Goal: Communication & Community: Answer question/provide support

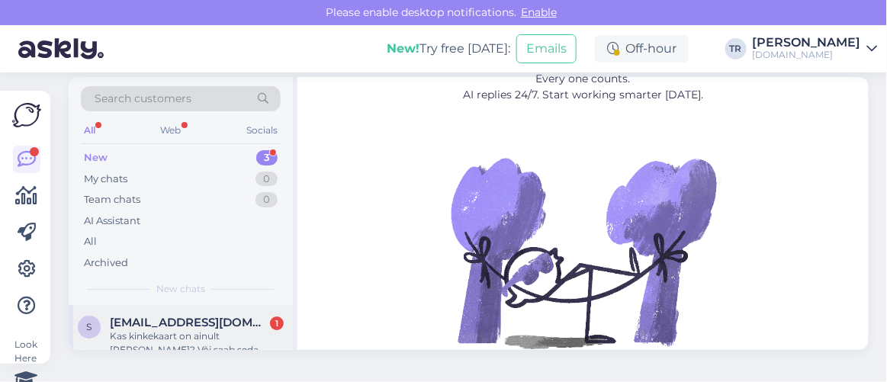
scroll to position [21, 0]
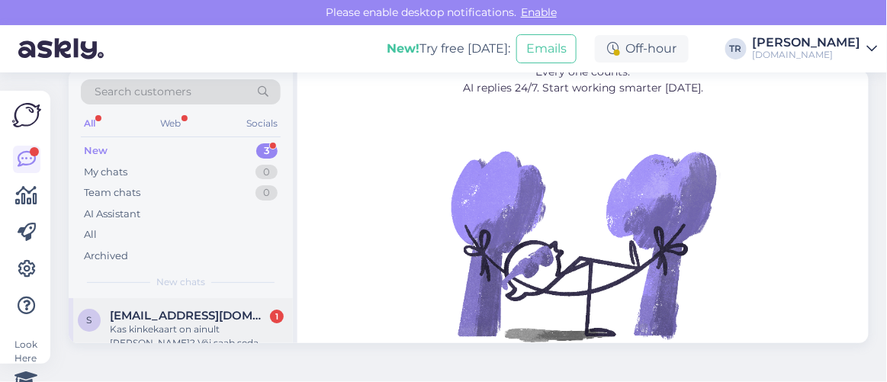
click at [188, 331] on div "Kas kinkekaart on ainult [PERSON_NAME]? Või saab seda postiga koju ka saata?" at bounding box center [197, 336] width 174 height 27
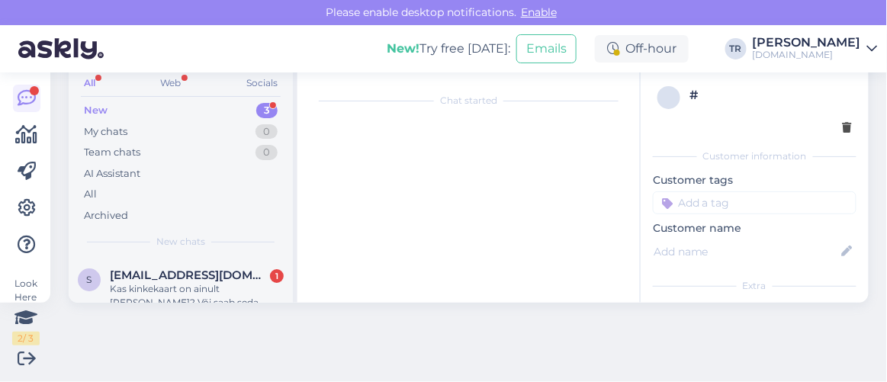
scroll to position [31, 0]
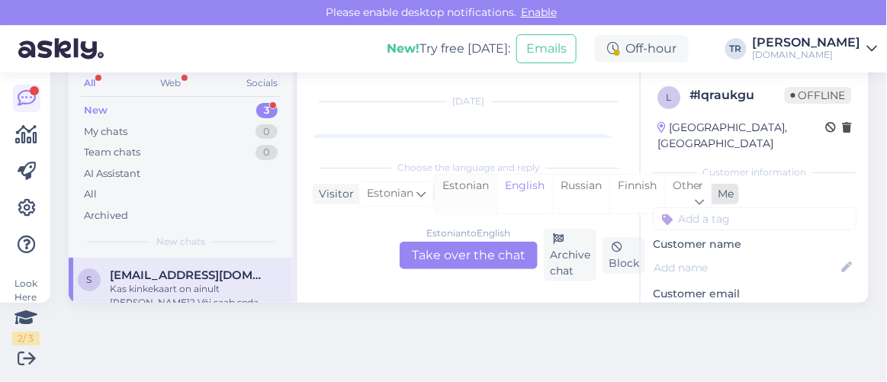
click at [475, 194] on div "Estonian" at bounding box center [466, 194] width 62 height 39
click at [481, 268] on div "Estonian to Estonian Take over the chat" at bounding box center [469, 255] width 138 height 27
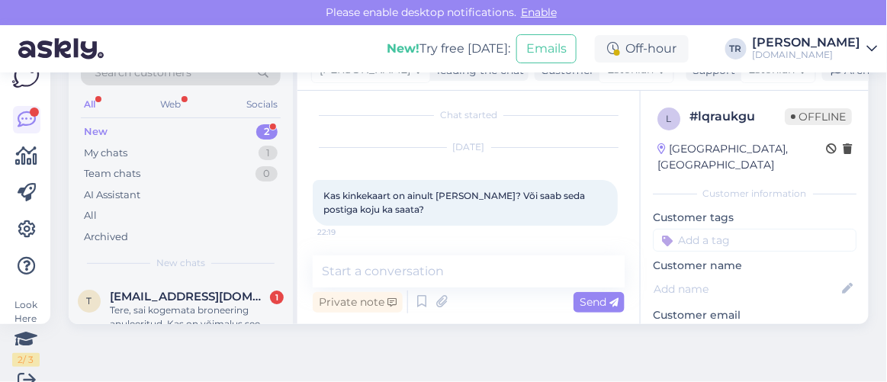
scroll to position [60, 0]
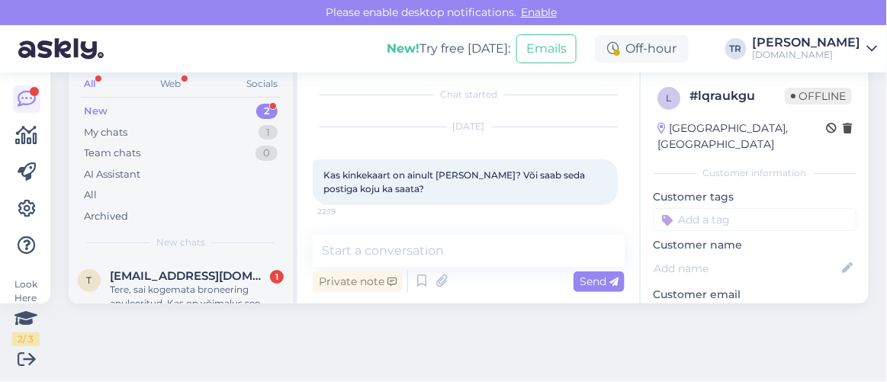
drag, startPoint x: 483, startPoint y: 230, endPoint x: 484, endPoint y: 242, distance: 11.5
click at [483, 233] on div "Chat started [DATE] Kas kinkekaart on ainult [PERSON_NAME]? Või saab seda posti…" at bounding box center [469, 187] width 343 height 234
click at [484, 253] on textarea at bounding box center [469, 251] width 312 height 32
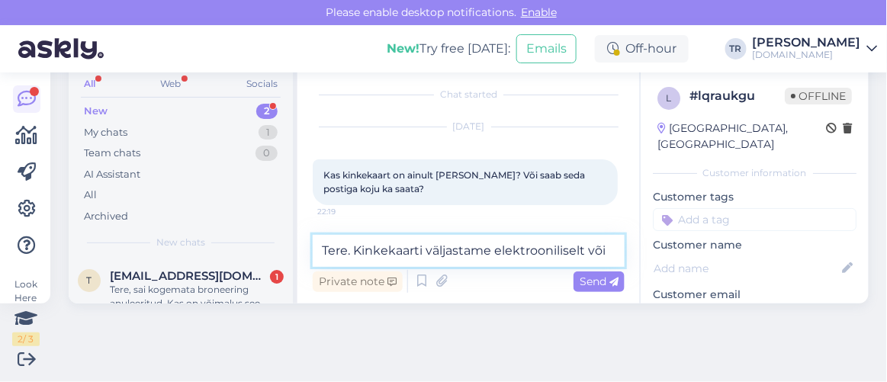
scroll to position [25, 0]
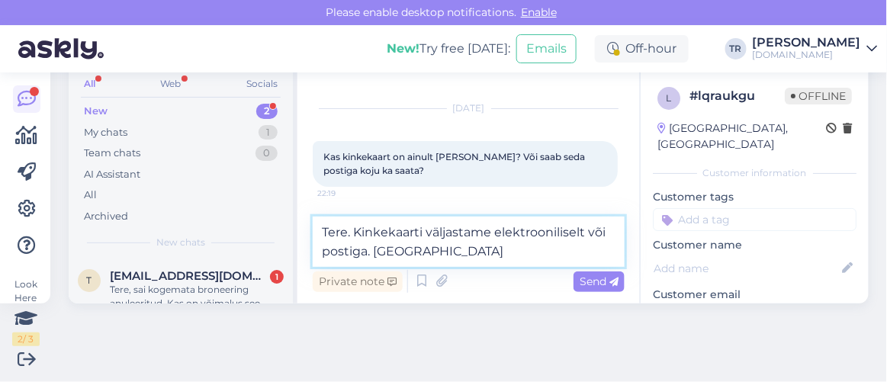
paste textarea "Kohaletoimetamise meetod"
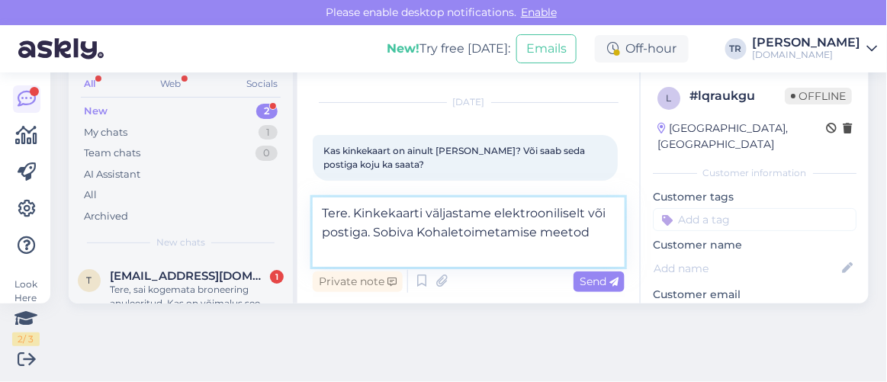
click at [447, 234] on textarea "Tere. Kinkekaarti väljastame elektrooniliselt või postiga. Sobiva Kohaletoimeta…" at bounding box center [469, 232] width 312 height 69
click at [395, 246] on textarea "Tere. Kinkekaarti väljastame elektrooniliselt või postiga. Sobiva kohaletoimeta…" at bounding box center [469, 232] width 312 height 69
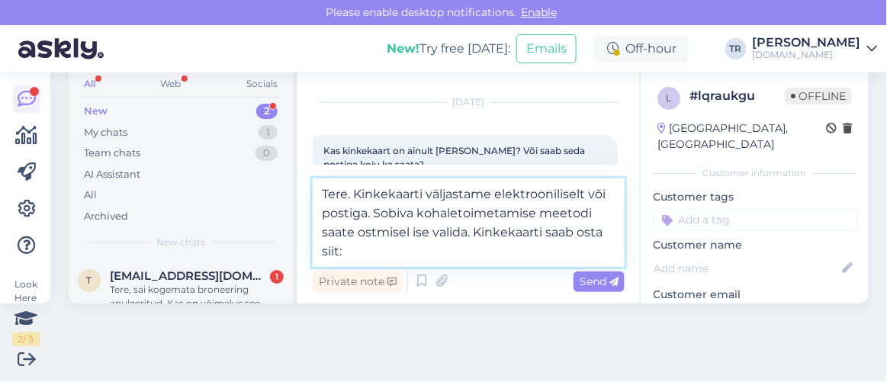
paste textarea "[URL][DOMAIN_NAME]"
type textarea "Tere. Kinkekaarti väljastame elektrooniliselt või postiga. Sobiva kohaletoimeta…"
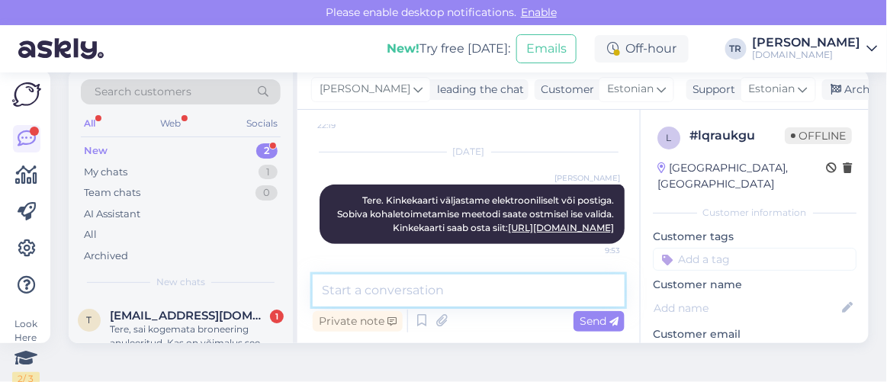
scroll to position [0, 0]
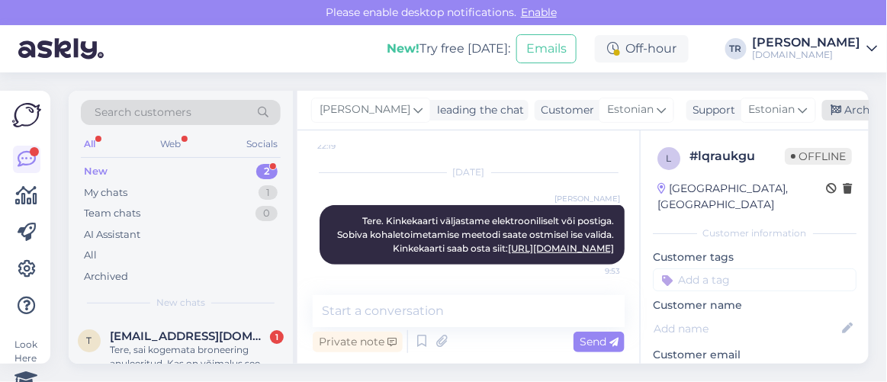
click at [839, 115] on div "Archive chat" at bounding box center [871, 110] width 96 height 21
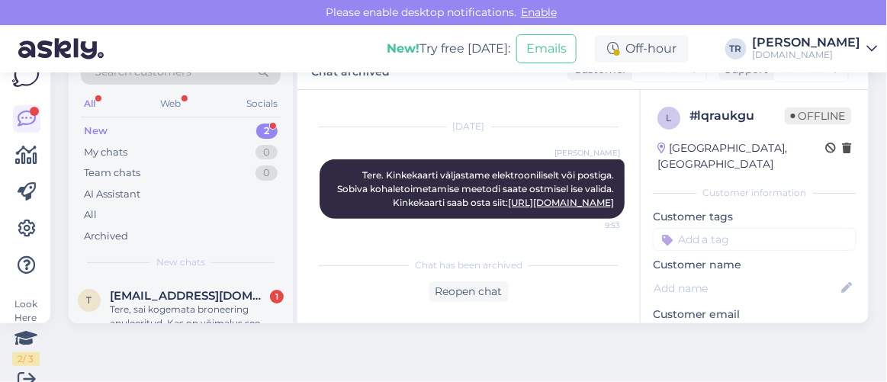
scroll to position [60, 0]
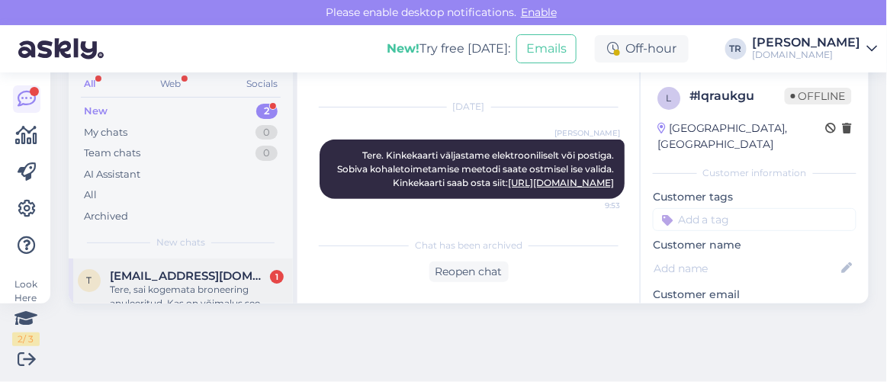
click at [201, 288] on div "Tere, sai kogemata broneering anuleeritud. Kas on võimalus see taastada uuesti …" at bounding box center [197, 296] width 174 height 27
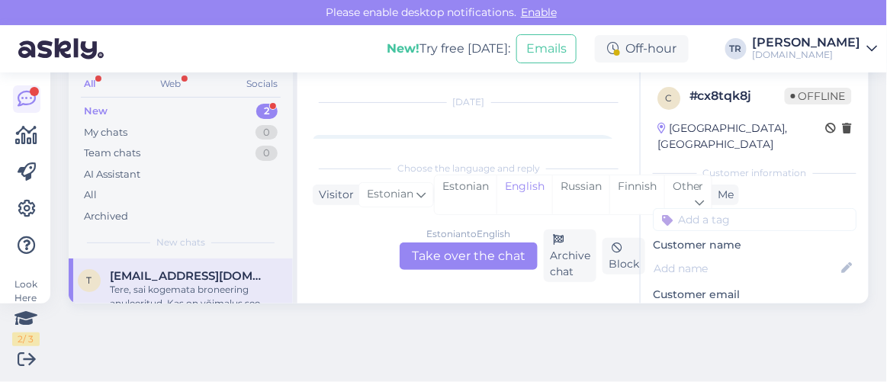
scroll to position [61, 0]
click at [457, 183] on div "Estonian" at bounding box center [466, 194] width 62 height 39
click at [457, 255] on div "Estonian to Estonian Take over the chat" at bounding box center [469, 255] width 138 height 27
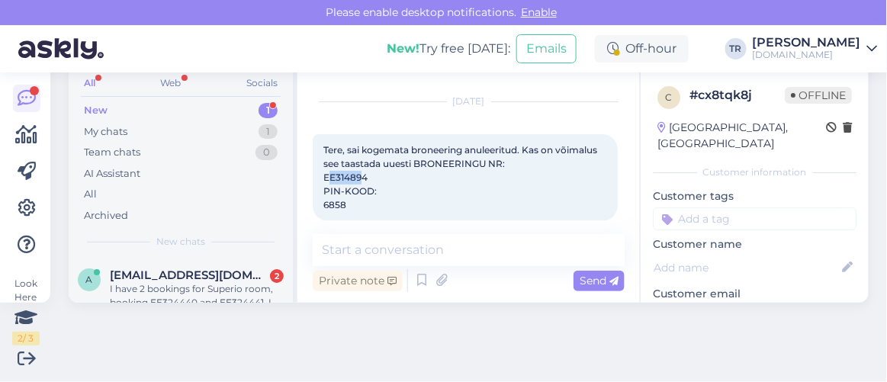
drag, startPoint x: 364, startPoint y: 175, endPoint x: 332, endPoint y: 179, distance: 32.3
click at [332, 179] on span "Tere, sai kogemata broneering anuleeritud. Kas on võimalus see taastada uuesti …" at bounding box center [462, 177] width 276 height 66
click at [386, 175] on div "Tere, sai kogemata broneering anuleeritud. Kas on võimalus see taastada uuesti …" at bounding box center [465, 177] width 305 height 87
drag, startPoint x: 376, startPoint y: 174, endPoint x: 319, endPoint y: 176, distance: 57.3
click at [319, 176] on div "Tere, sai kogemata broneering anuleeritud. Kas on võimalus see taastada uuesti …" at bounding box center [465, 177] width 305 height 87
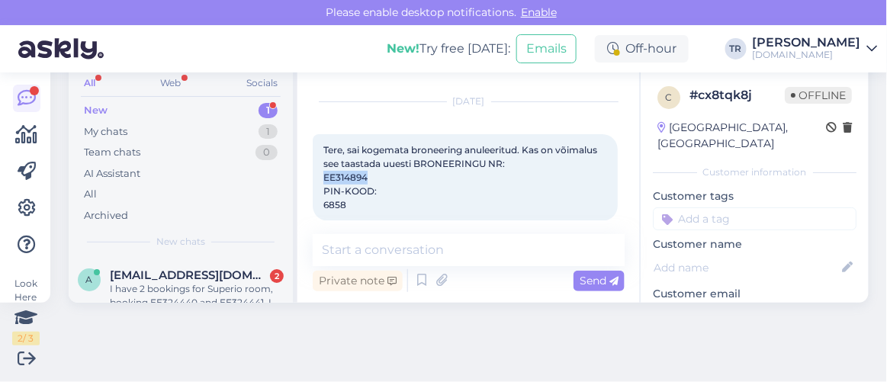
copy span "EE314894"
click at [454, 248] on textarea at bounding box center [469, 250] width 312 height 32
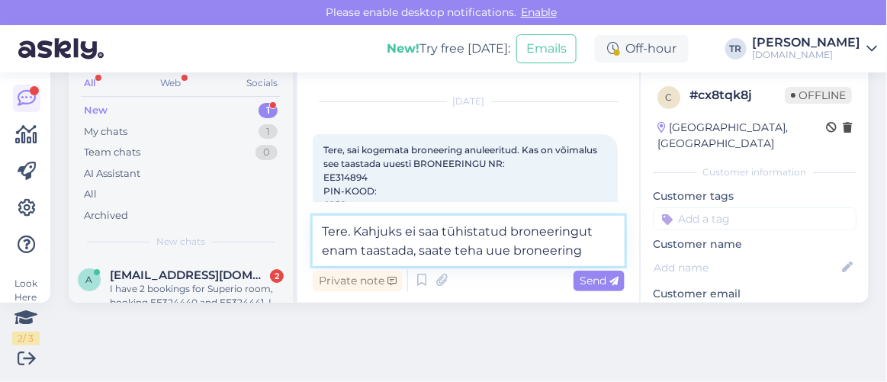
type textarea "Tere. Kahjuks ei saa tühistatud broneeringut enam taastada, saate teha uue bron…"
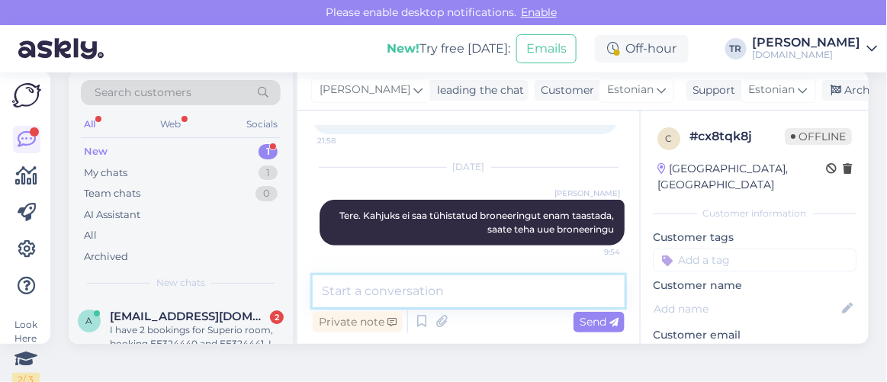
scroll to position [0, 0]
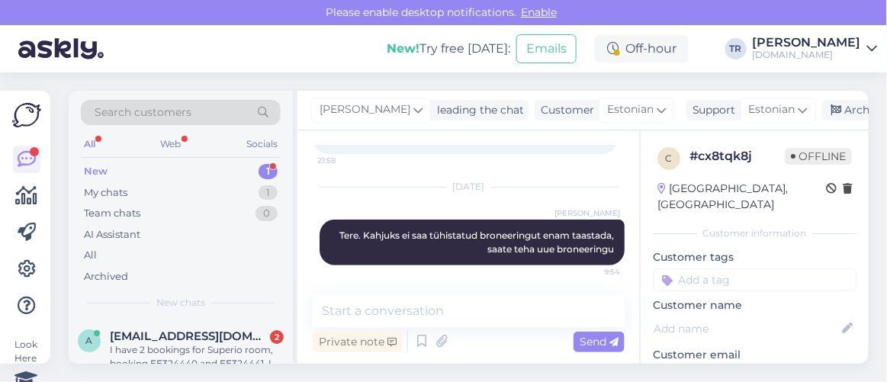
drag, startPoint x: 846, startPoint y: 121, endPoint x: 847, endPoint y: 112, distance: 8.4
click at [846, 120] on div "[PERSON_NAME] leading the chat Customer Estonian Support Estonian Archive chat" at bounding box center [584, 111] width 572 height 40
click at [845, 107] on div "Archive chat" at bounding box center [871, 110] width 96 height 21
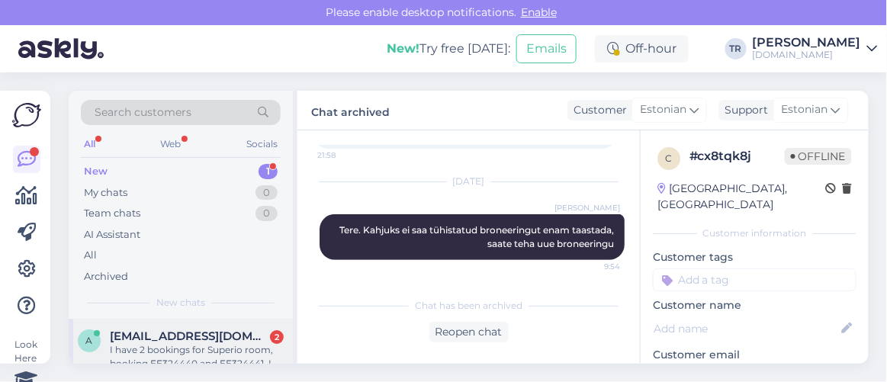
click at [208, 330] on span "[EMAIL_ADDRESS][DOMAIN_NAME]" at bounding box center [189, 337] width 159 height 14
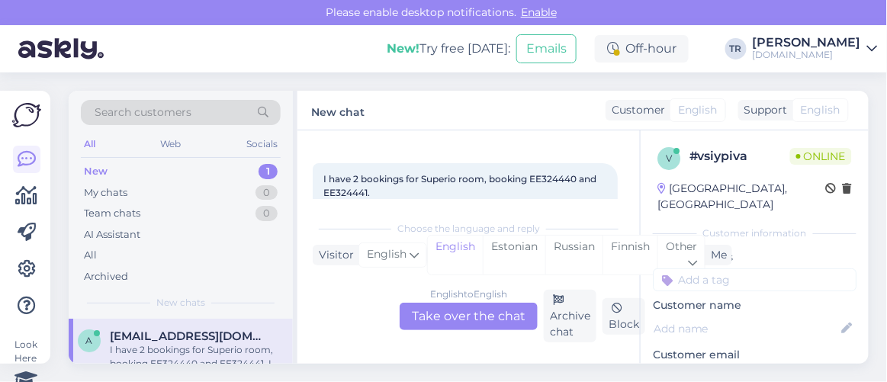
scroll to position [61, 0]
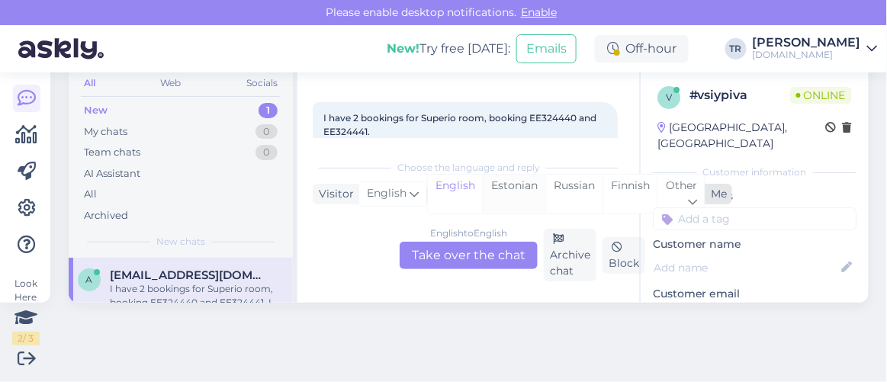
click at [504, 182] on div "Estonian" at bounding box center [514, 194] width 63 height 39
click at [468, 251] on div "English to Estonian Take over the chat" at bounding box center [469, 255] width 138 height 27
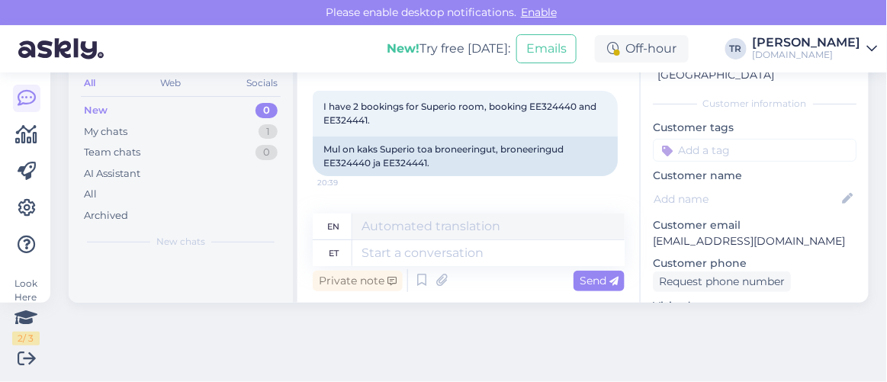
scroll to position [46, 0]
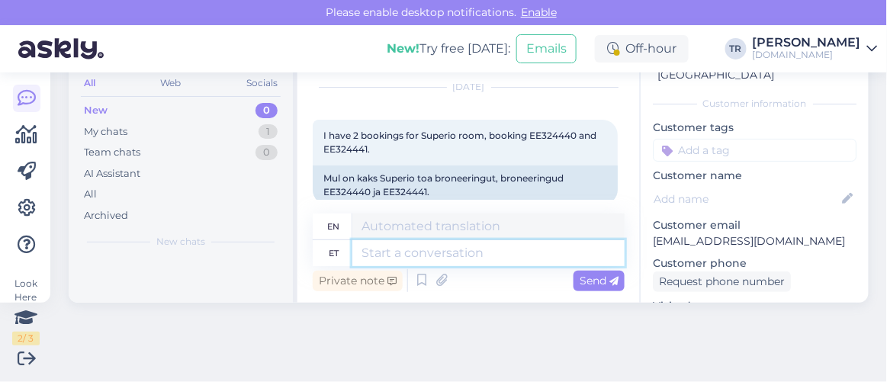
click at [459, 252] on textarea at bounding box center [489, 253] width 272 height 26
type textarea "Tere."
type textarea "Hello."
type textarea "Tere. Palun t"
type textarea "Hello. Please."
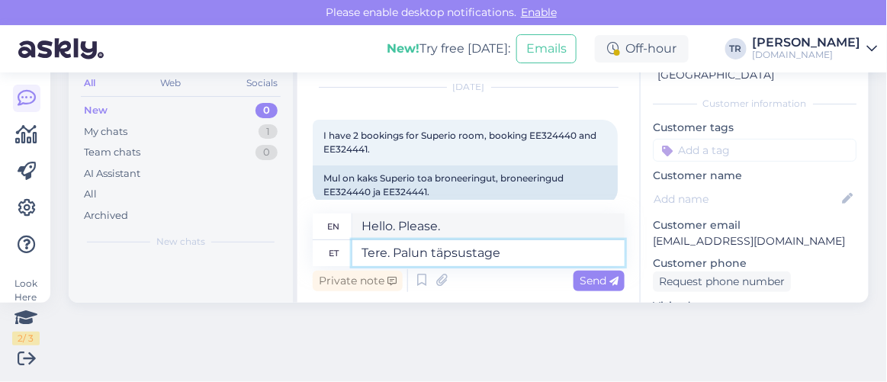
type textarea "Tere. Palun täpsustage k"
type textarea "Hello. Please specify."
type textarea "Tere. Palun täpsustage [PERSON_NAME] n"
type textarea "Hello. Please specify whose"
type textarea "Tere. Palun täpsustage [PERSON_NAME] nimele b"
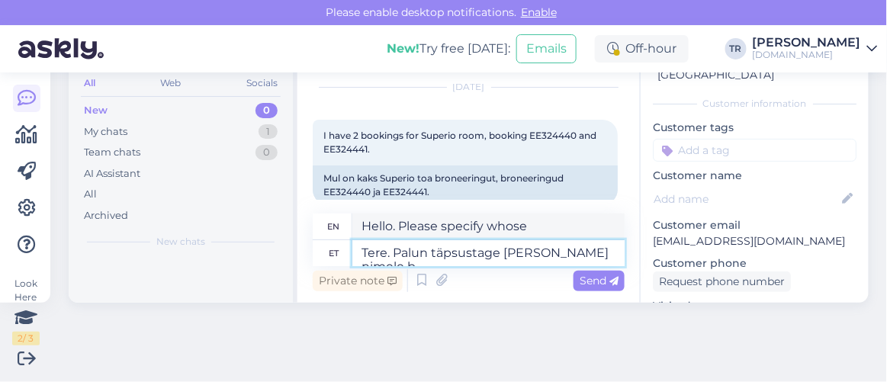
type textarea "Hello. Please specify in whose name"
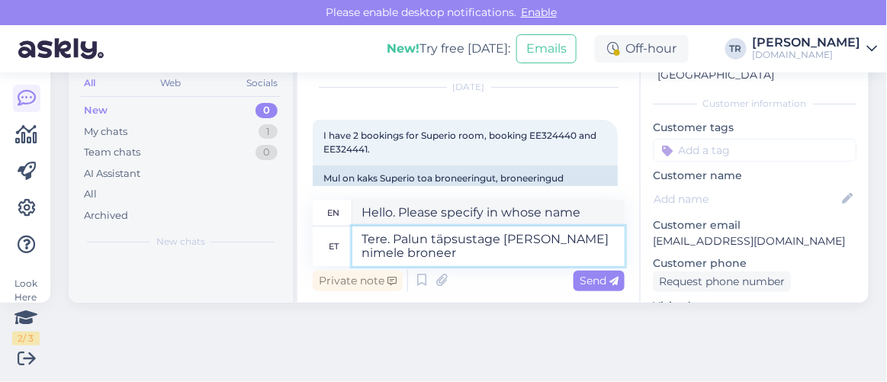
type textarea "Tere. Palun täpsustage [PERSON_NAME] nimele broneeri"
type textarea "Hello. Please specify in whose name you would like to make the reservation."
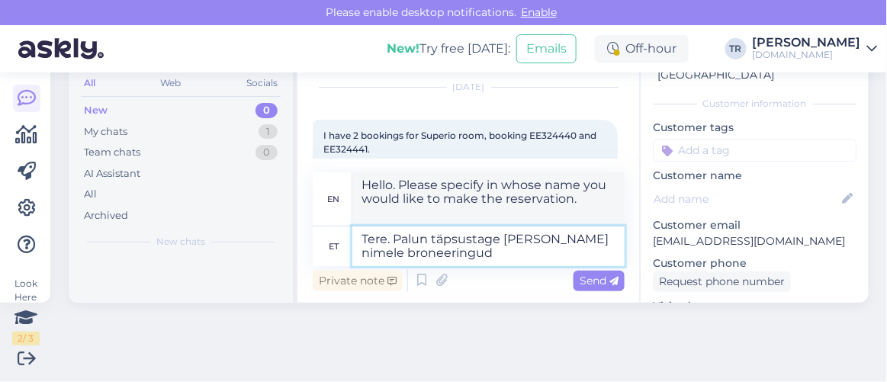
type textarea "Tere. Palun täpsustage [PERSON_NAME] nimele broneeringud o"
type textarea "Hello. Please specify in whose name the reservations are made."
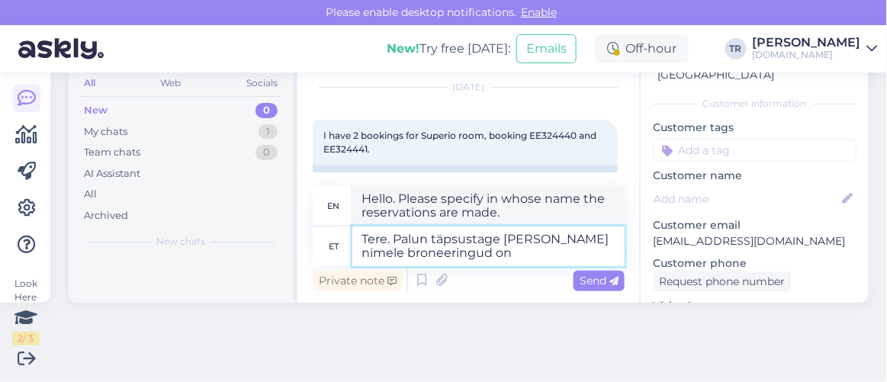
type textarea "Tere. Palun täpsustage [PERSON_NAME] nimele broneeringud on t"
type textarea "Hello. Please specify in whose name the reservations are."
type textarea "Tere. Palun täpsustage [PERSON_NAME] nimele broneeringud on tehtud?"
type textarea "Hello. Please specify in whose name the reservations have been made?"
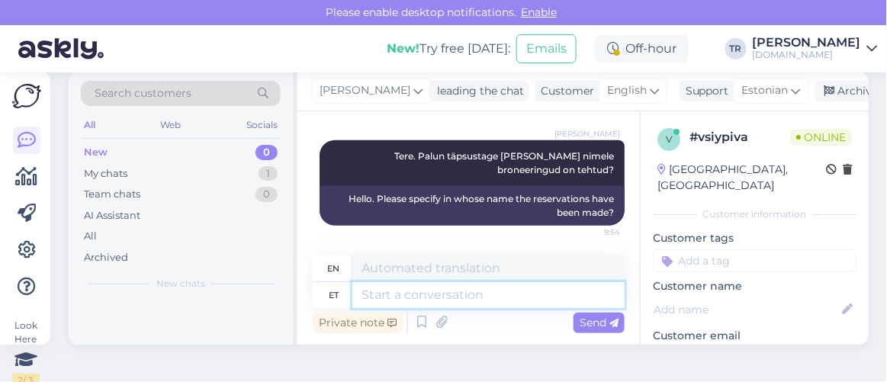
scroll to position [0, 0]
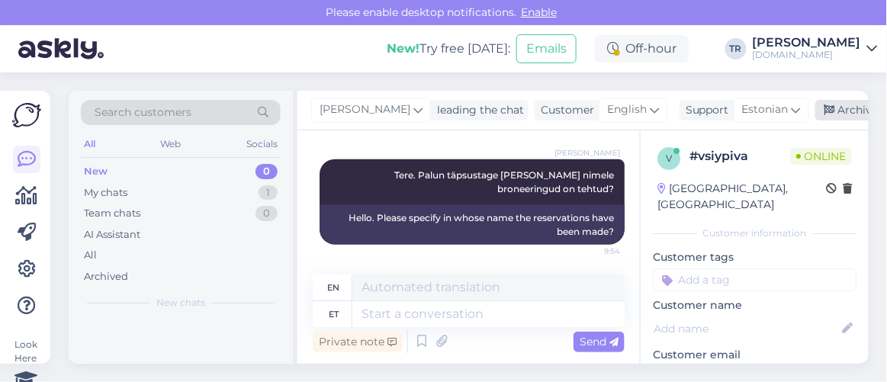
click at [826, 107] on icon at bounding box center [830, 110] width 11 height 11
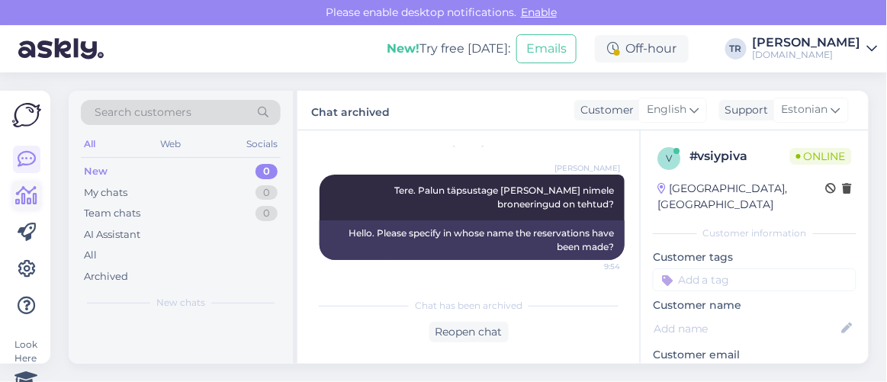
click at [26, 185] on link at bounding box center [26, 195] width 27 height 27
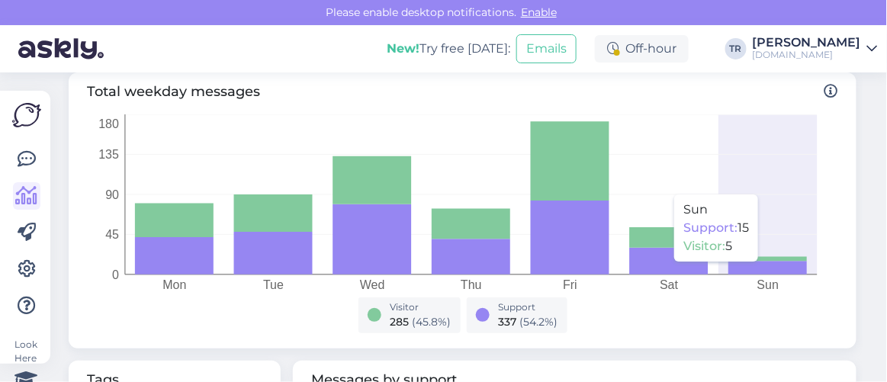
scroll to position [694, 0]
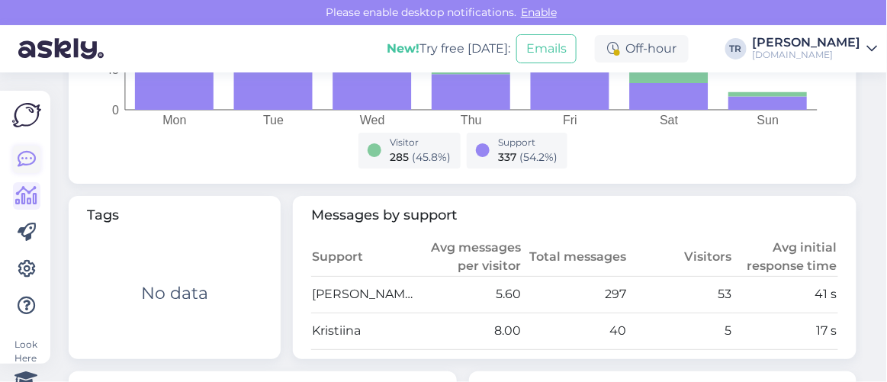
click at [29, 162] on icon at bounding box center [27, 159] width 18 height 18
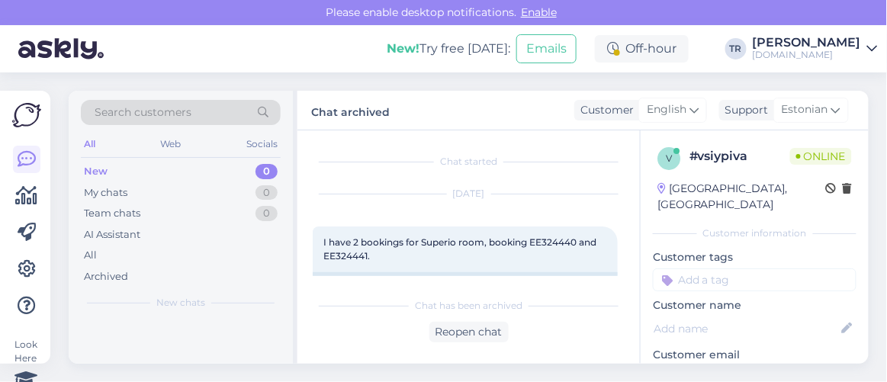
scroll to position [182, 0]
